Goal: Task Accomplishment & Management: Complete application form

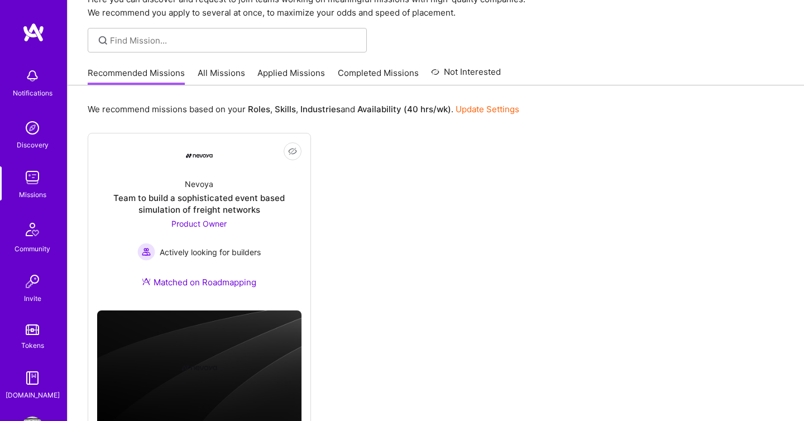
scroll to position [56, 0]
click at [226, 73] on link "All Missions" at bounding box center [221, 75] width 47 height 18
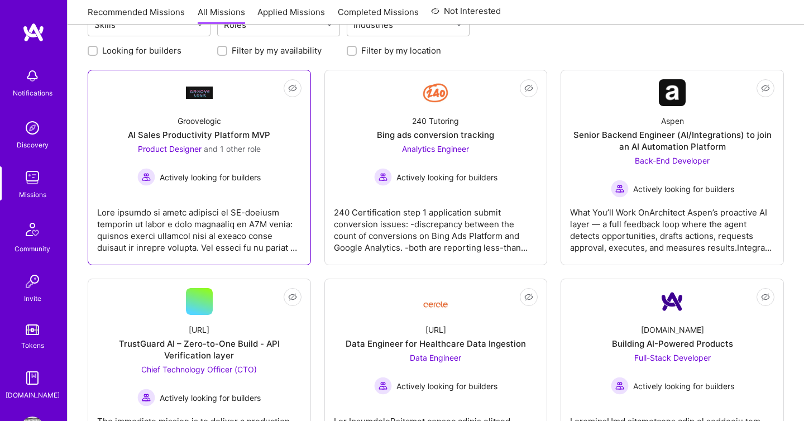
scroll to position [143, 0]
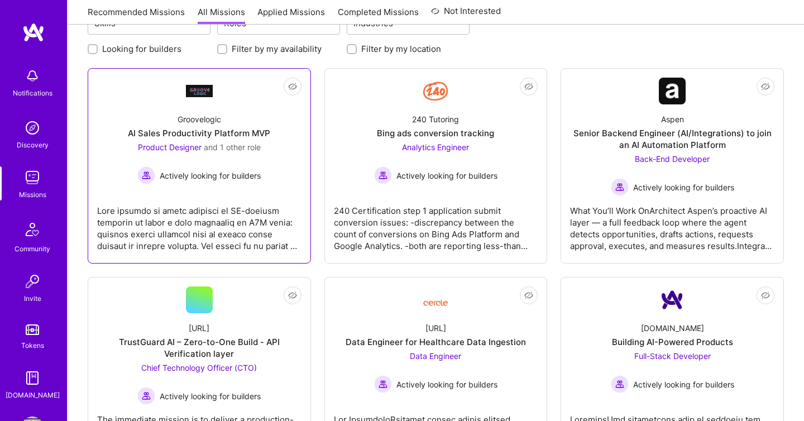
click at [222, 162] on div "Product Designer and 1 other role Actively looking for builders" at bounding box center [198, 162] width 123 height 43
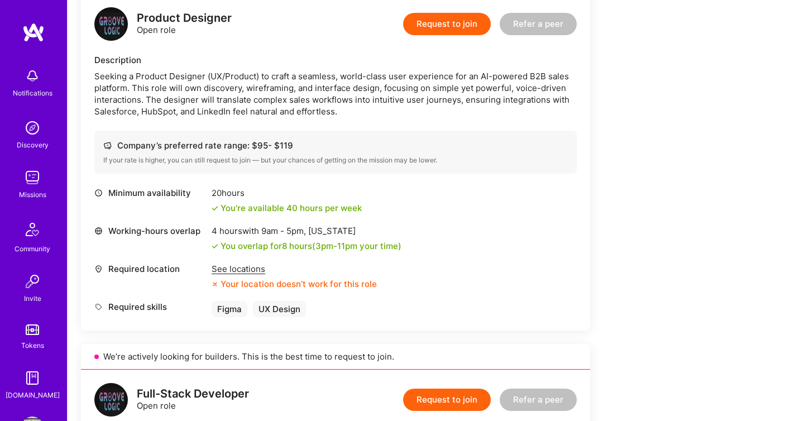
scroll to position [300, 0]
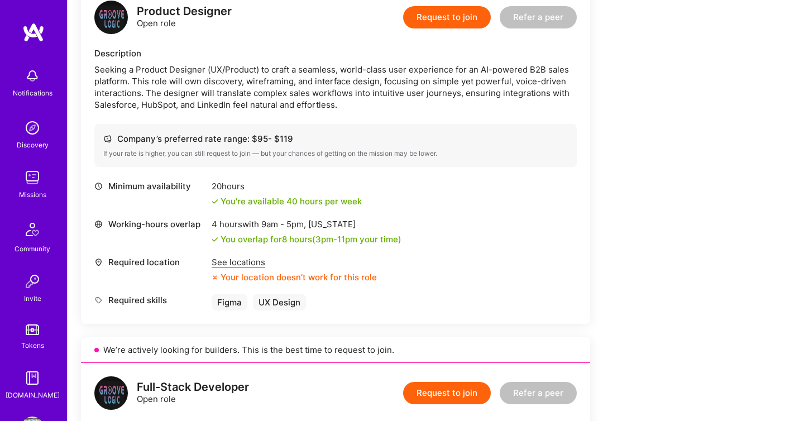
click at [251, 261] on div "See locations" at bounding box center [294, 262] width 165 height 12
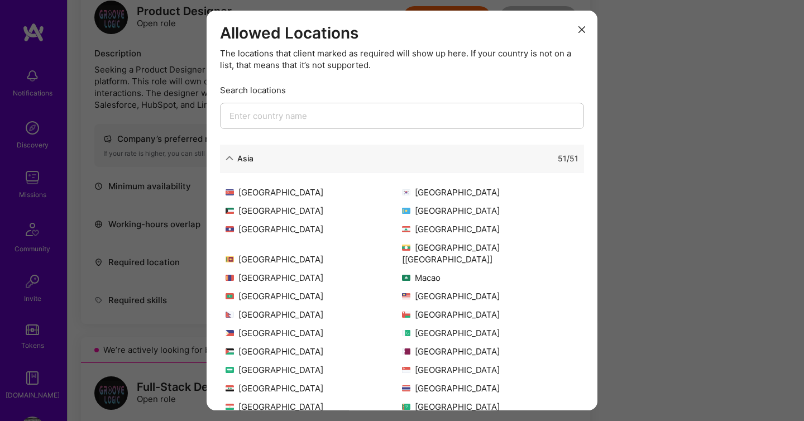
scroll to position [158, 0]
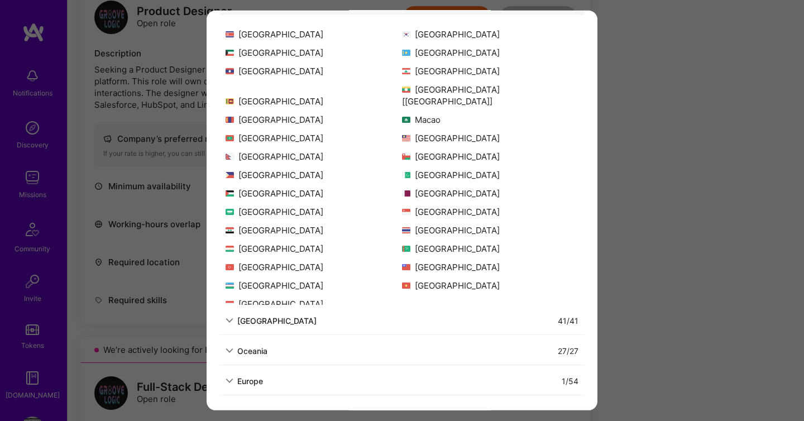
click at [263, 374] on div "Europe 1 / 54" at bounding box center [402, 381] width 364 height 28
click at [262, 380] on div "Europe" at bounding box center [250, 381] width 26 height 12
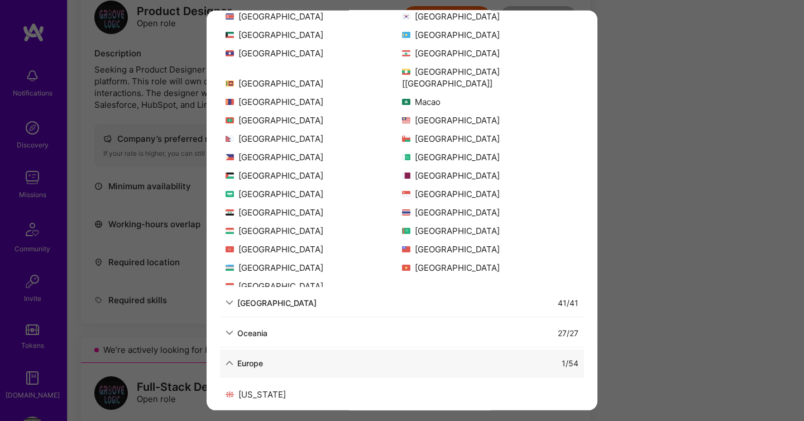
scroll to position [185, 0]
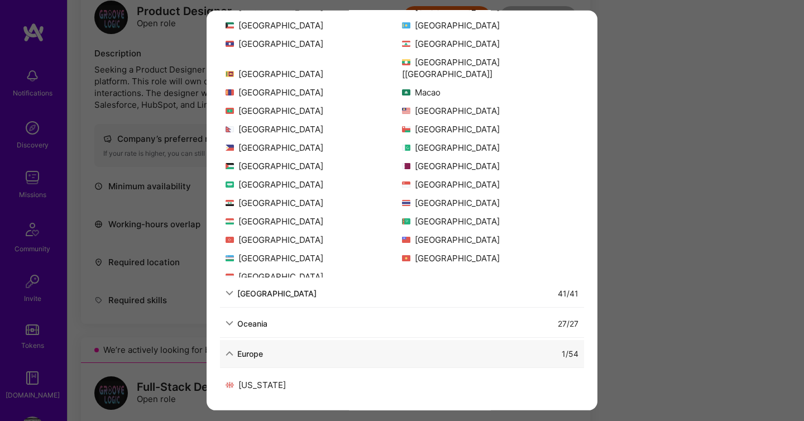
click at [259, 356] on div "Europe" at bounding box center [250, 353] width 26 height 12
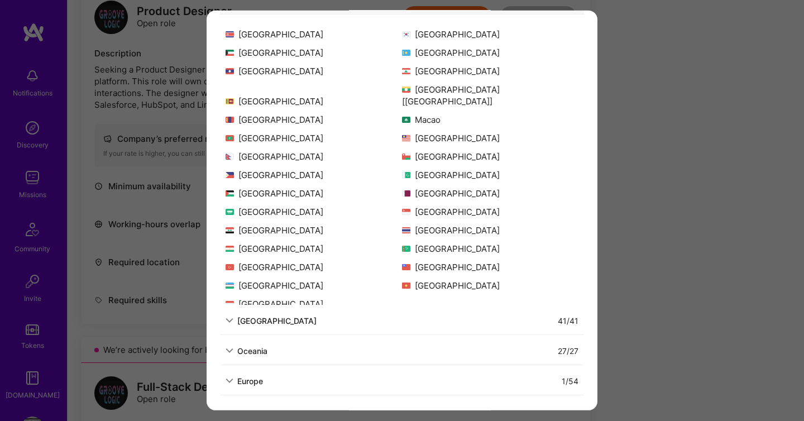
click at [266, 324] on div "[GEOGRAPHIC_DATA]" at bounding box center [276, 320] width 79 height 12
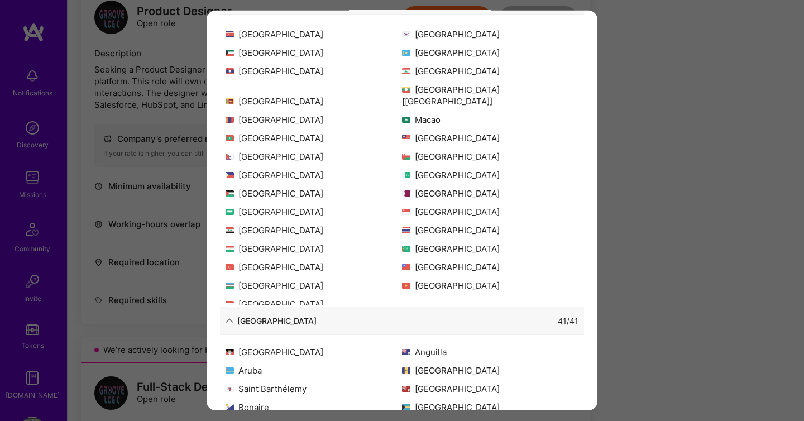
scroll to position [185, 0]
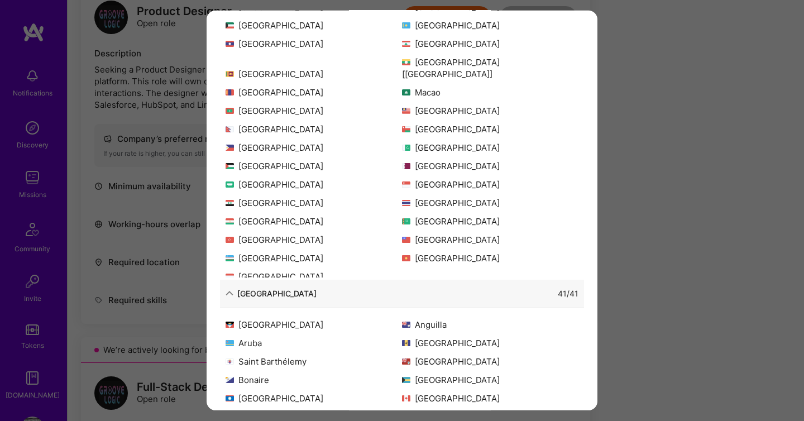
click at [268, 292] on div "[GEOGRAPHIC_DATA]" at bounding box center [276, 293] width 79 height 12
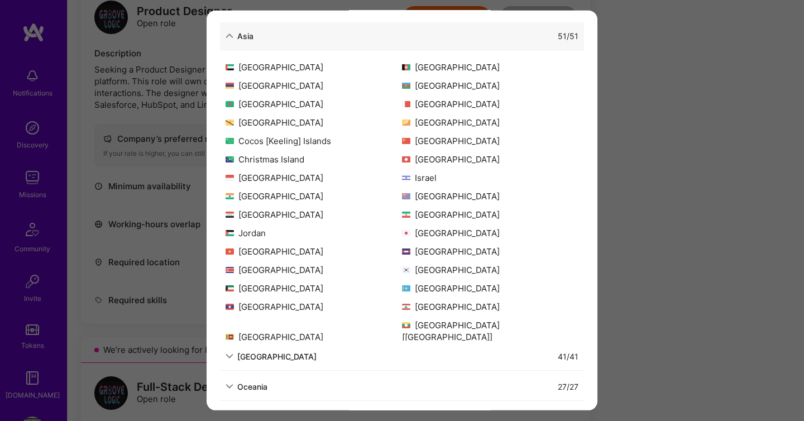
scroll to position [107, 0]
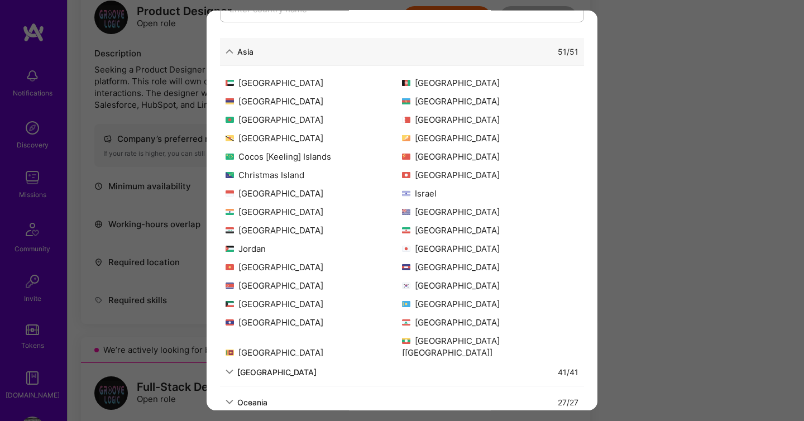
click at [255, 56] on div "51 / 51" at bounding box center [416, 51] width 325 height 12
click at [244, 47] on div "Asia" at bounding box center [245, 51] width 16 height 12
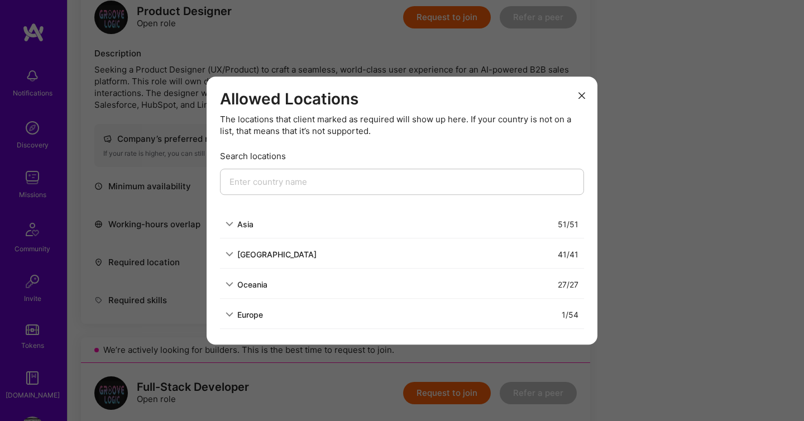
scroll to position [0, 0]
click at [181, 113] on div "Allowed Locations The locations that client marked as required will show up her…" at bounding box center [402, 210] width 804 height 421
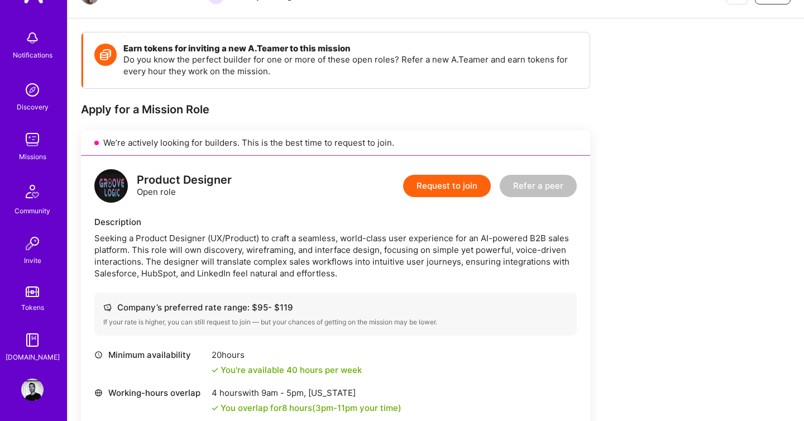
scroll to position [40, 0]
click at [36, 385] on img at bounding box center [32, 387] width 22 height 22
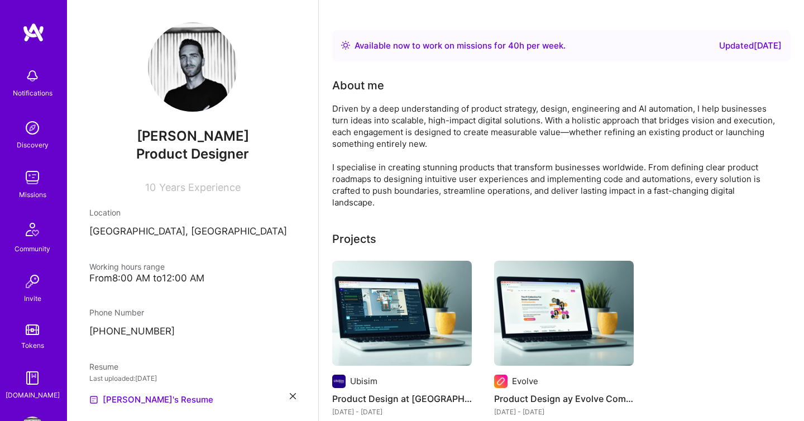
scroll to position [190, 0]
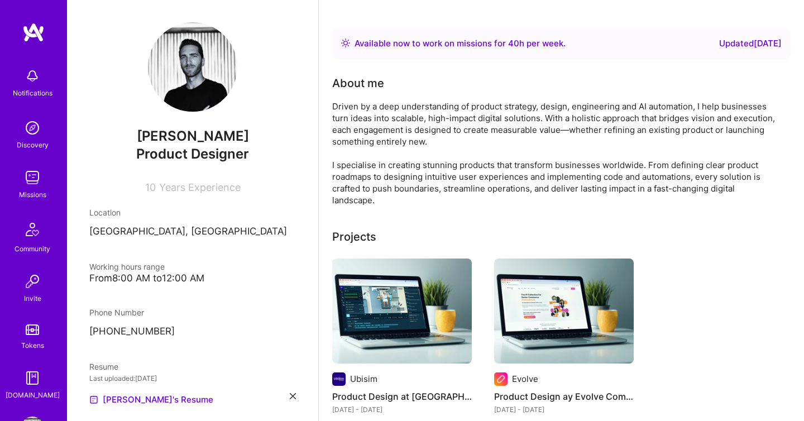
click at [23, 135] on img at bounding box center [32, 128] width 22 height 22
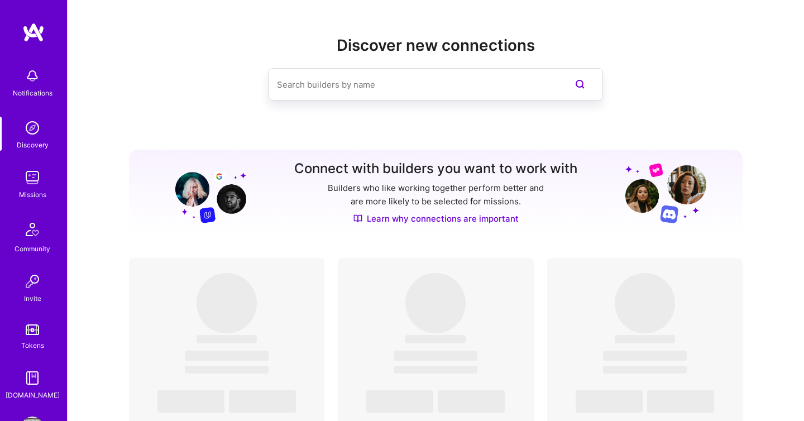
click at [28, 183] on img at bounding box center [32, 177] width 22 height 22
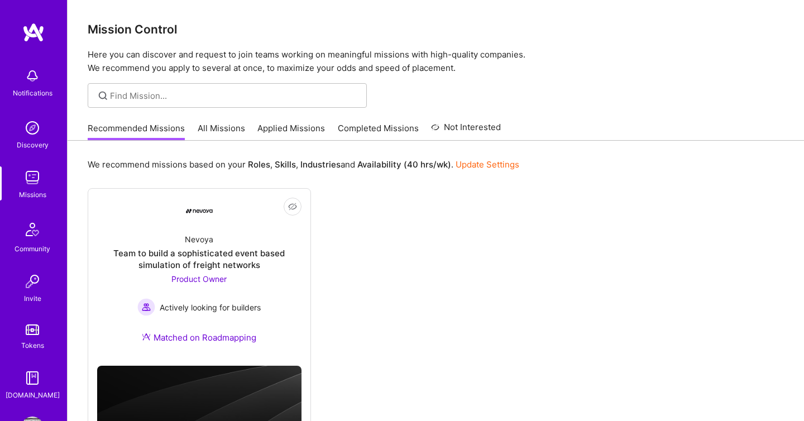
click at [237, 127] on link "All Missions" at bounding box center [221, 131] width 47 height 18
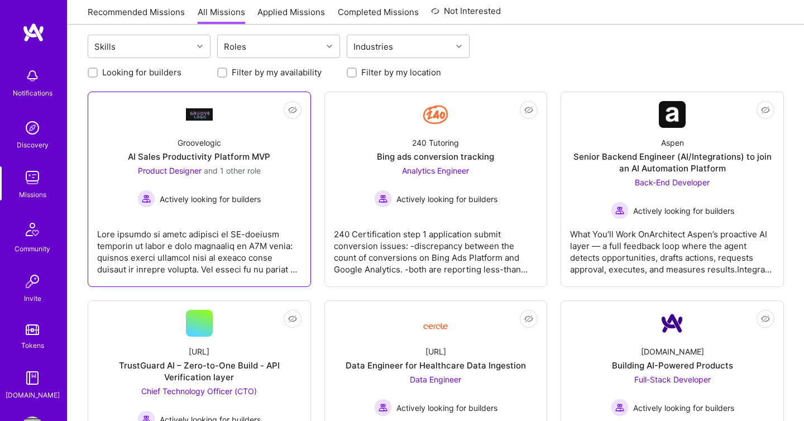
scroll to position [144, 0]
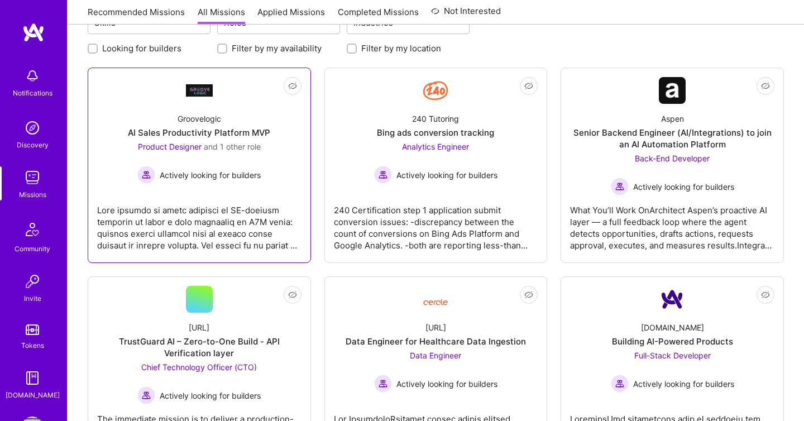
click at [227, 157] on div "Product Designer and 1 other role Actively looking for builders" at bounding box center [198, 162] width 123 height 43
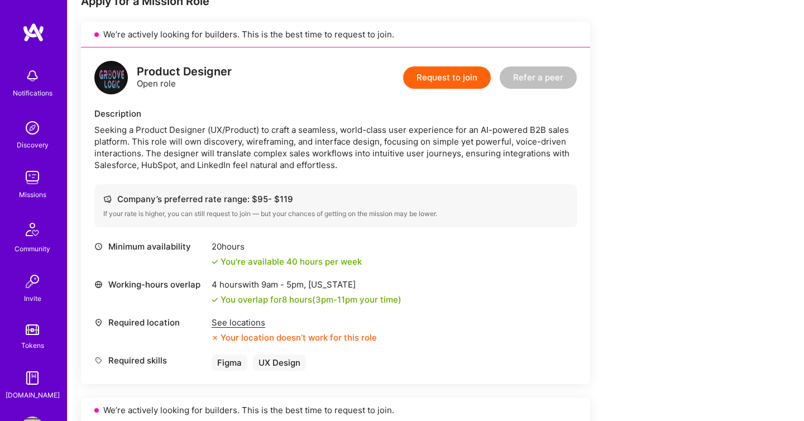
scroll to position [218, 0]
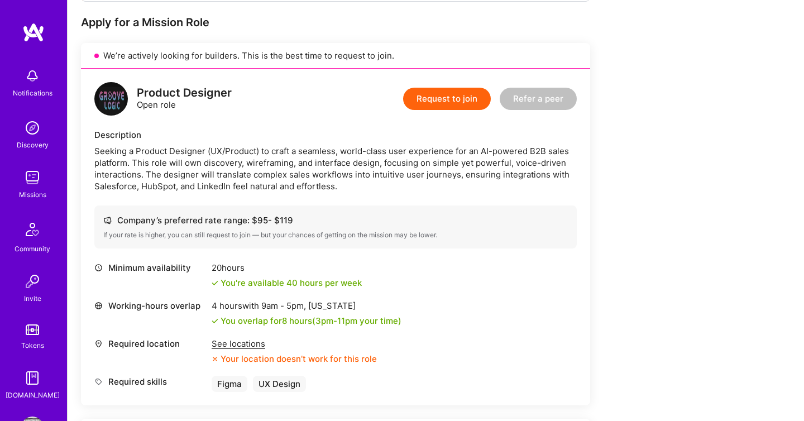
click at [456, 94] on button "Request to join" at bounding box center [447, 99] width 88 height 22
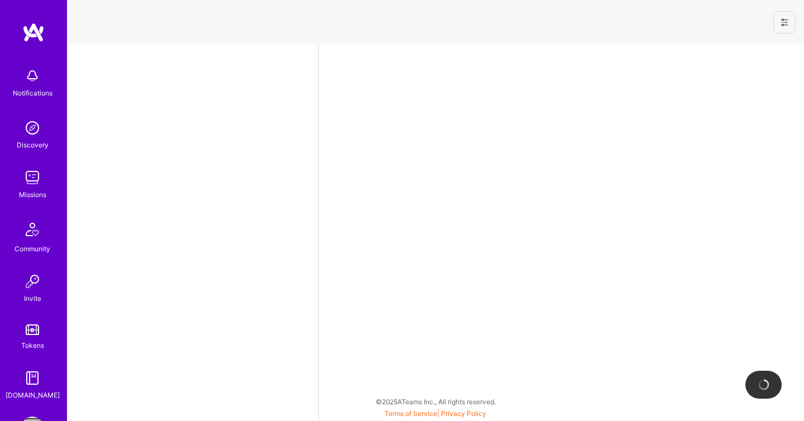
select select "ES"
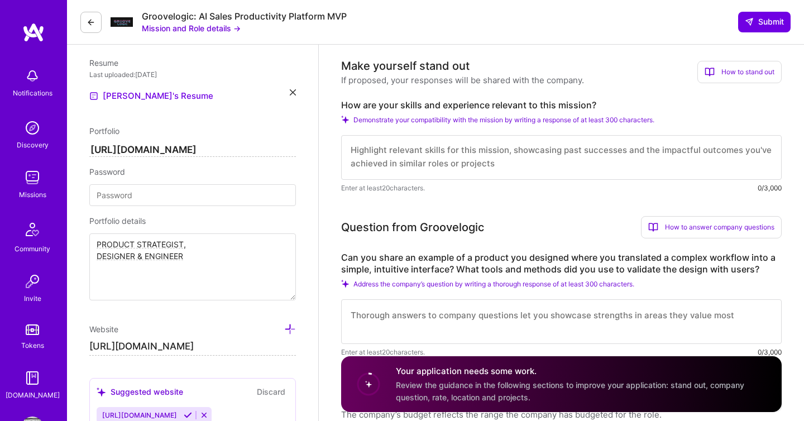
scroll to position [288, 0]
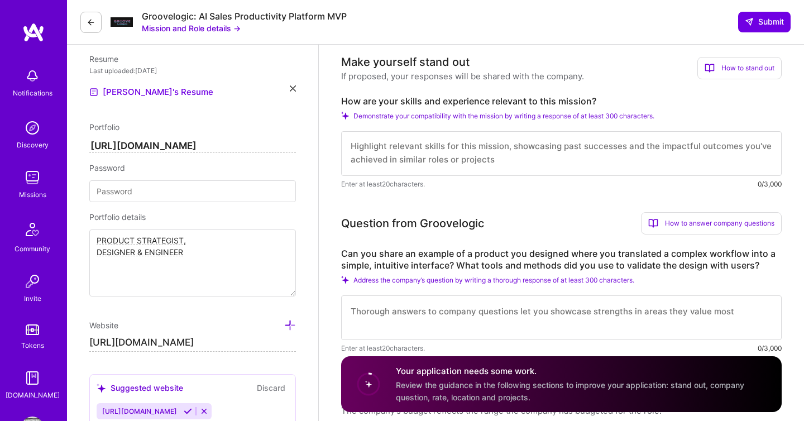
click at [451, 115] on span "Demonstrate your compatibility with the mission by writing a response of at lea…" at bounding box center [504, 116] width 301 height 8
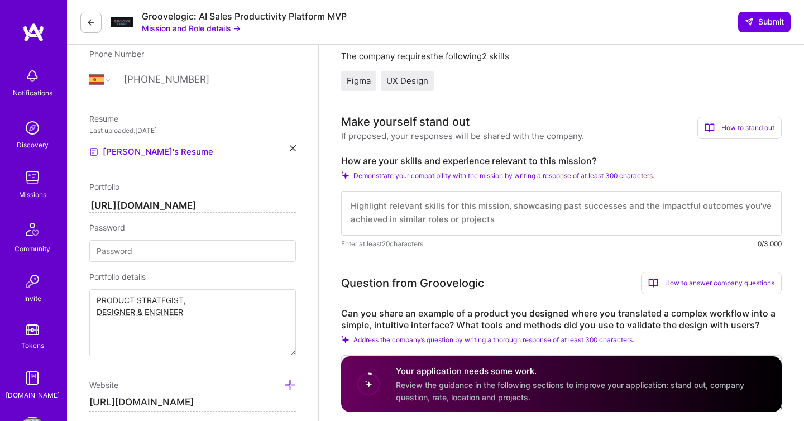
scroll to position [0, 0]
